Goal: Task Accomplishment & Management: Complete application form

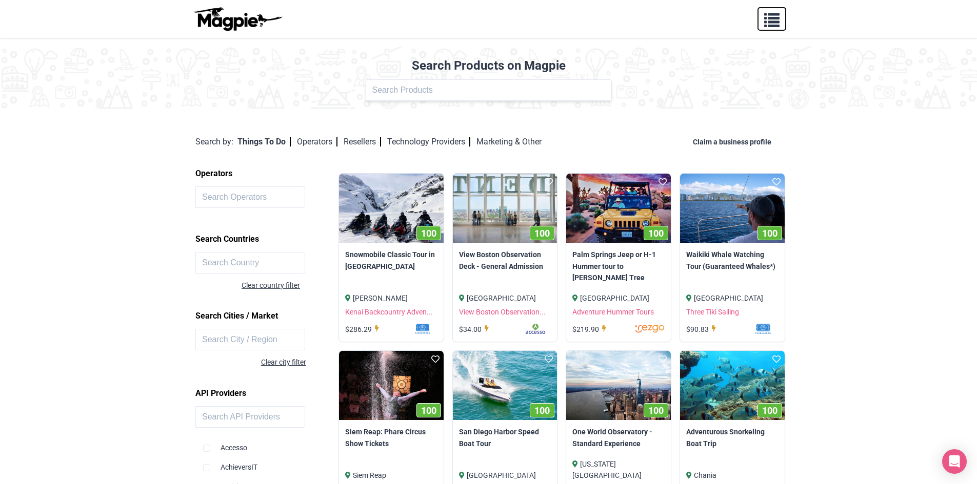
click at [778, 17] on span "button" at bounding box center [771, 17] width 15 height 15
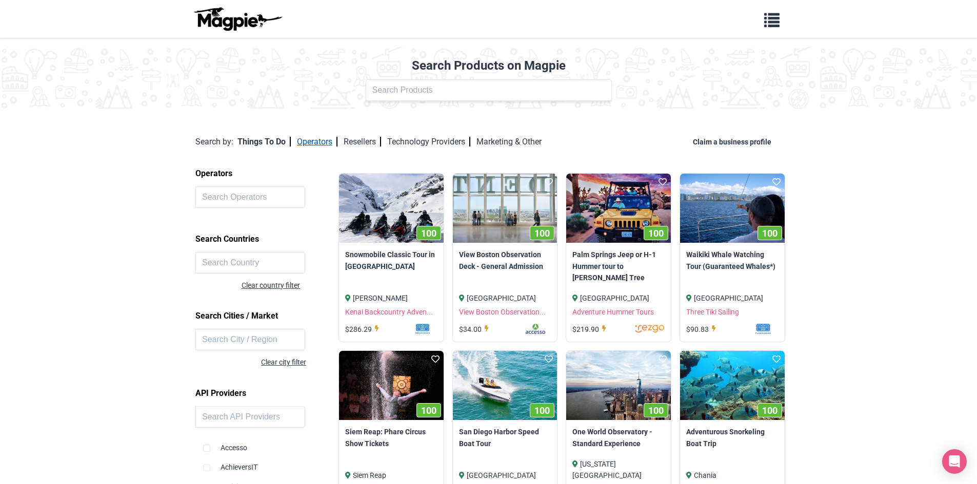
click at [314, 144] on link "Operators" at bounding box center [317, 142] width 40 height 10
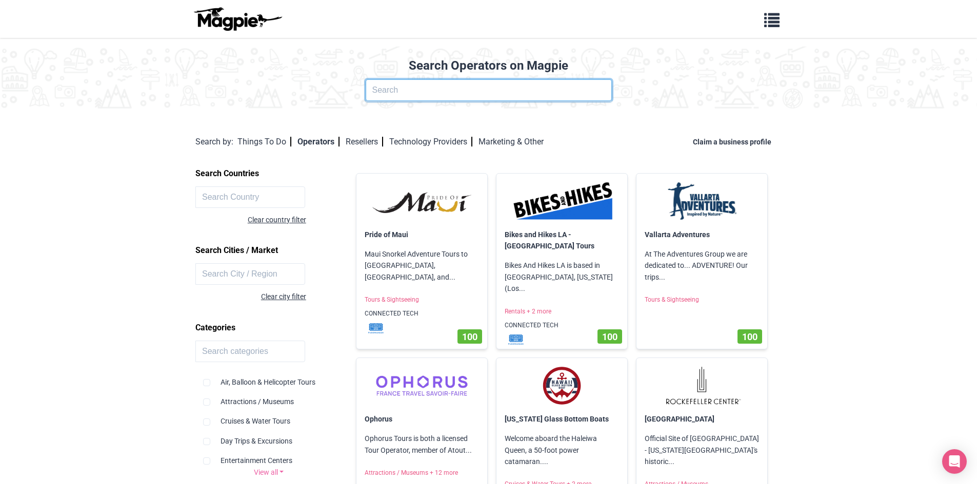
click at [427, 87] on input "text" at bounding box center [489, 90] width 246 height 22
type input "Kiwoito Africa Safaris"
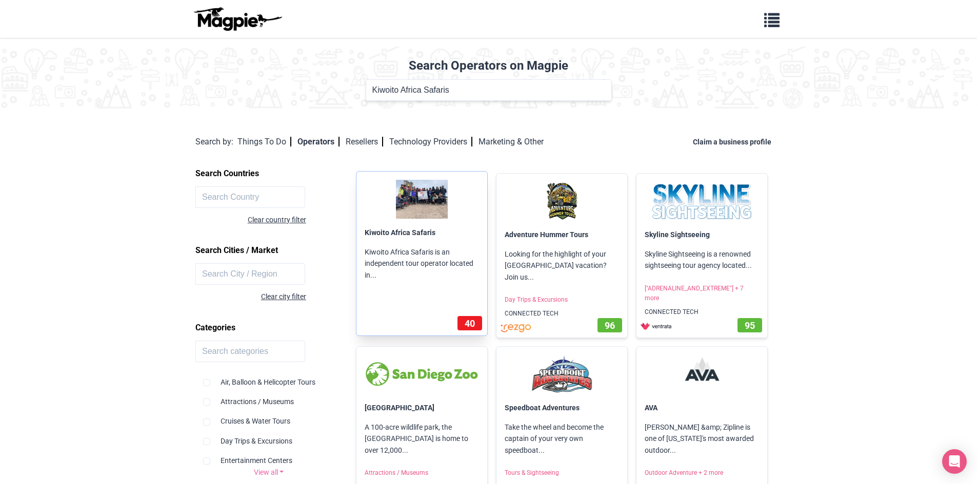
click at [419, 218] on img at bounding box center [421, 199] width 114 height 39
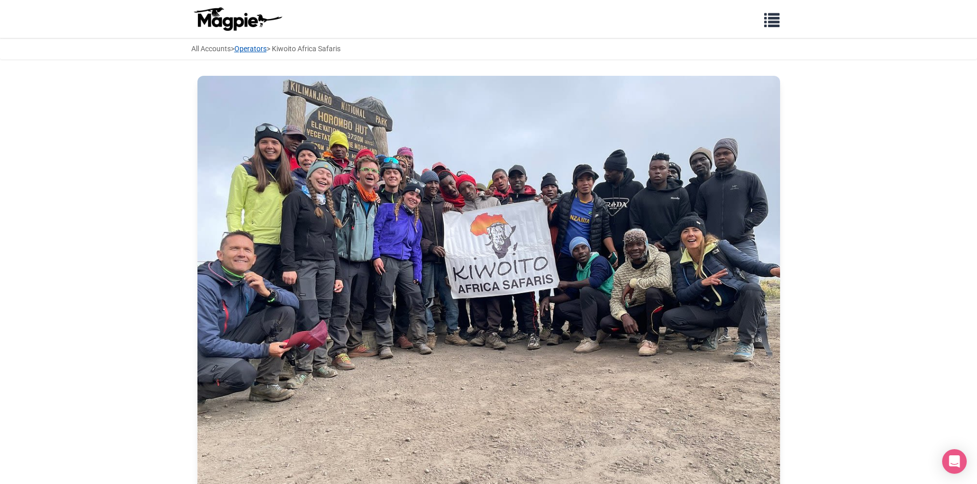
click at [267, 46] on link "Operators" at bounding box center [250, 49] width 32 height 8
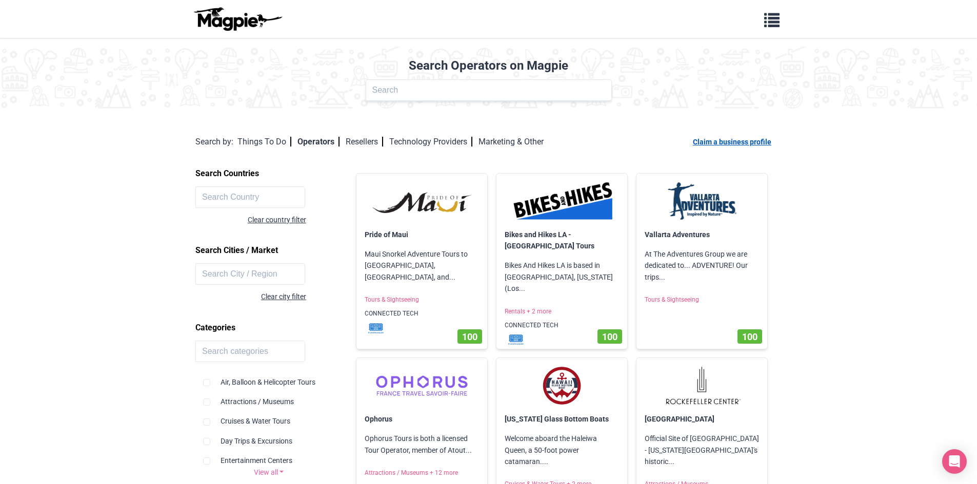
click at [747, 140] on link "Claim a business profile" at bounding box center [734, 142] width 83 height 8
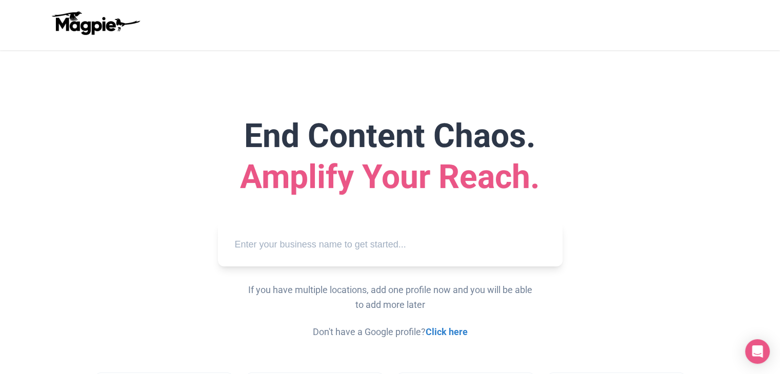
click at [433, 246] on input "text" at bounding box center [390, 245] width 328 height 28
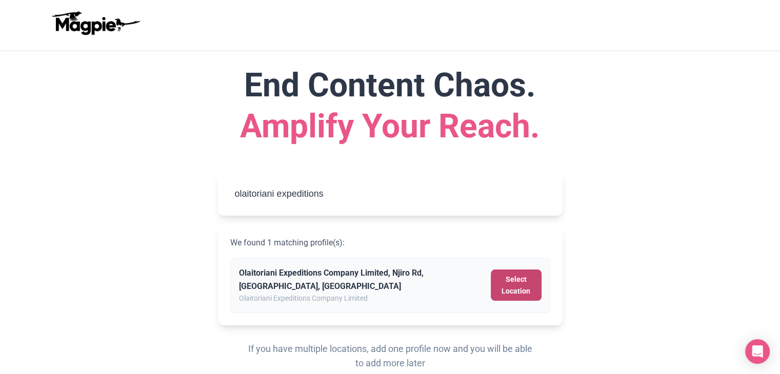
scroll to position [51, 0]
click at [524, 289] on button "Select Location" at bounding box center [516, 284] width 50 height 31
type input "Olaitoriani Expeditions Company Limited, Njiro Rd, Arusha, Tanzania"
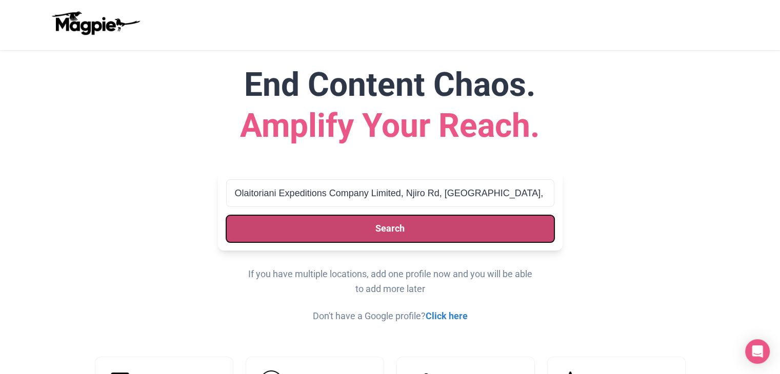
click at [468, 235] on button "Search" at bounding box center [390, 228] width 328 height 27
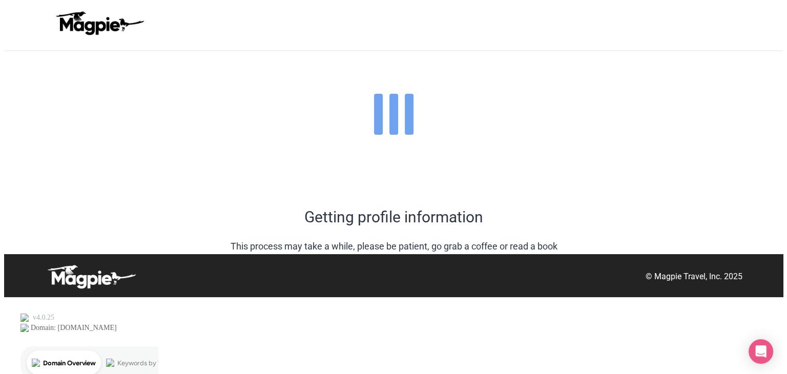
scroll to position [0, 0]
